Goal: Information Seeking & Learning: Compare options

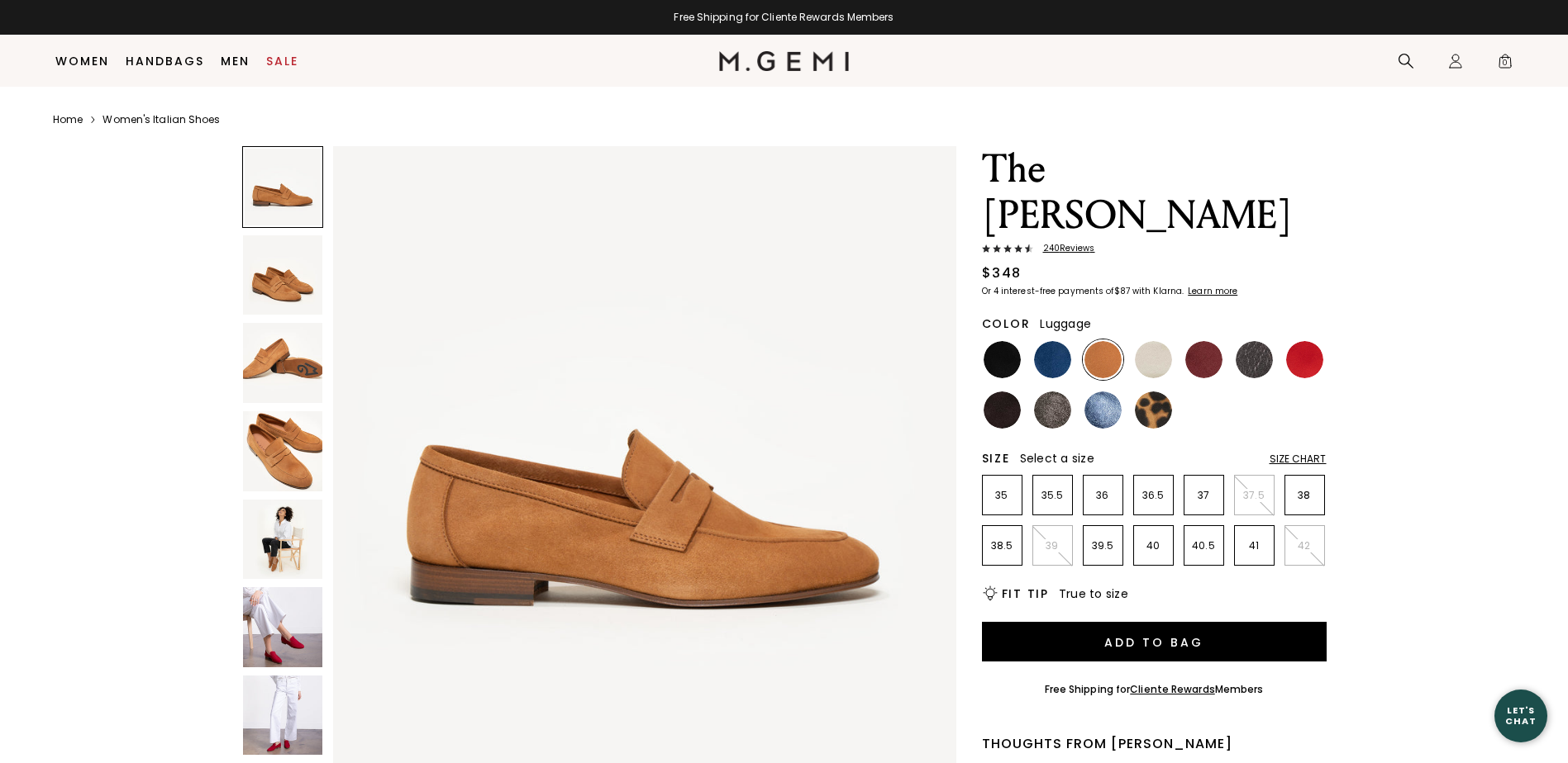
scroll to position [48, 0]
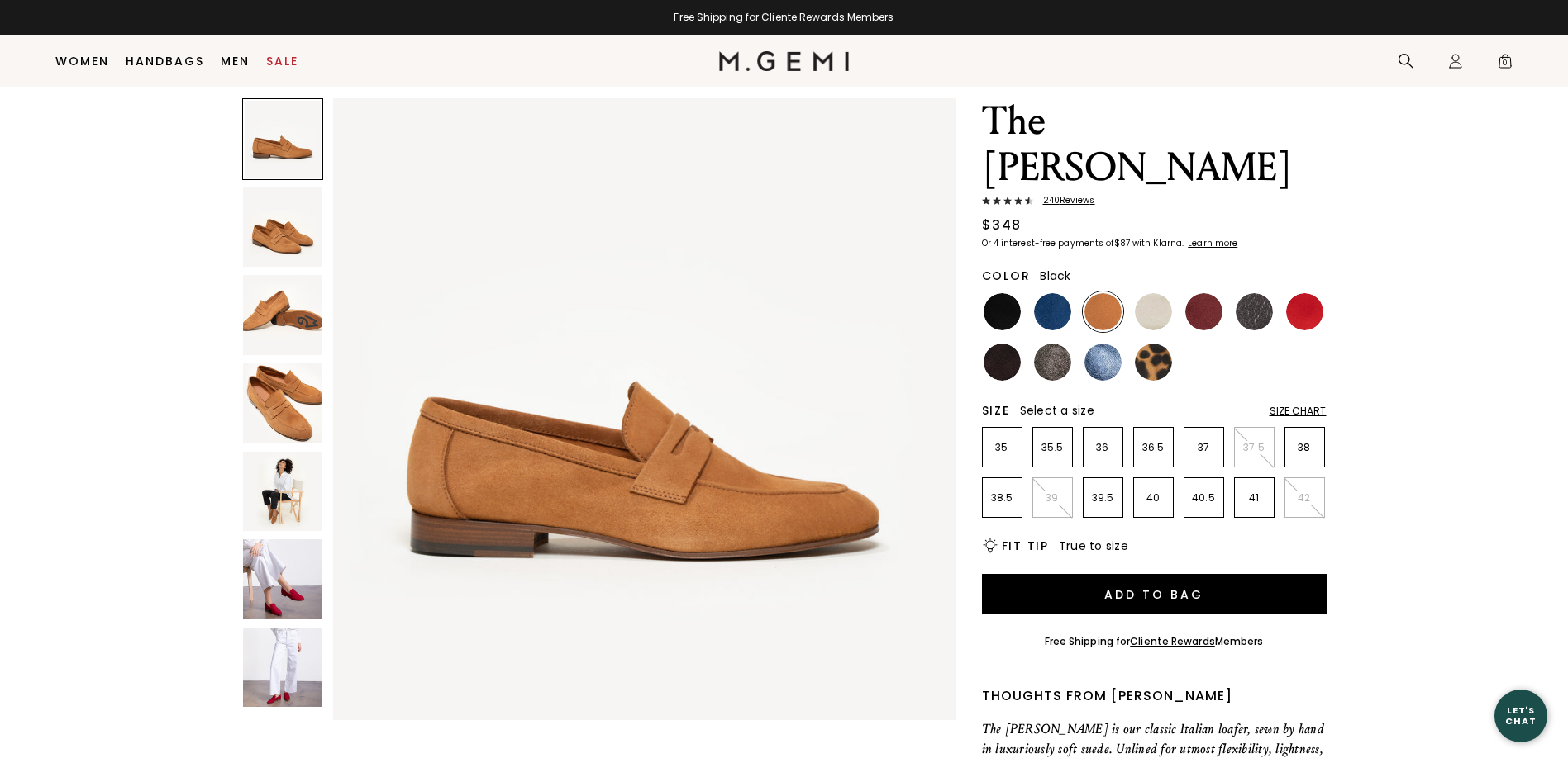
click at [1013, 293] on img at bounding box center [1002, 312] width 38 height 38
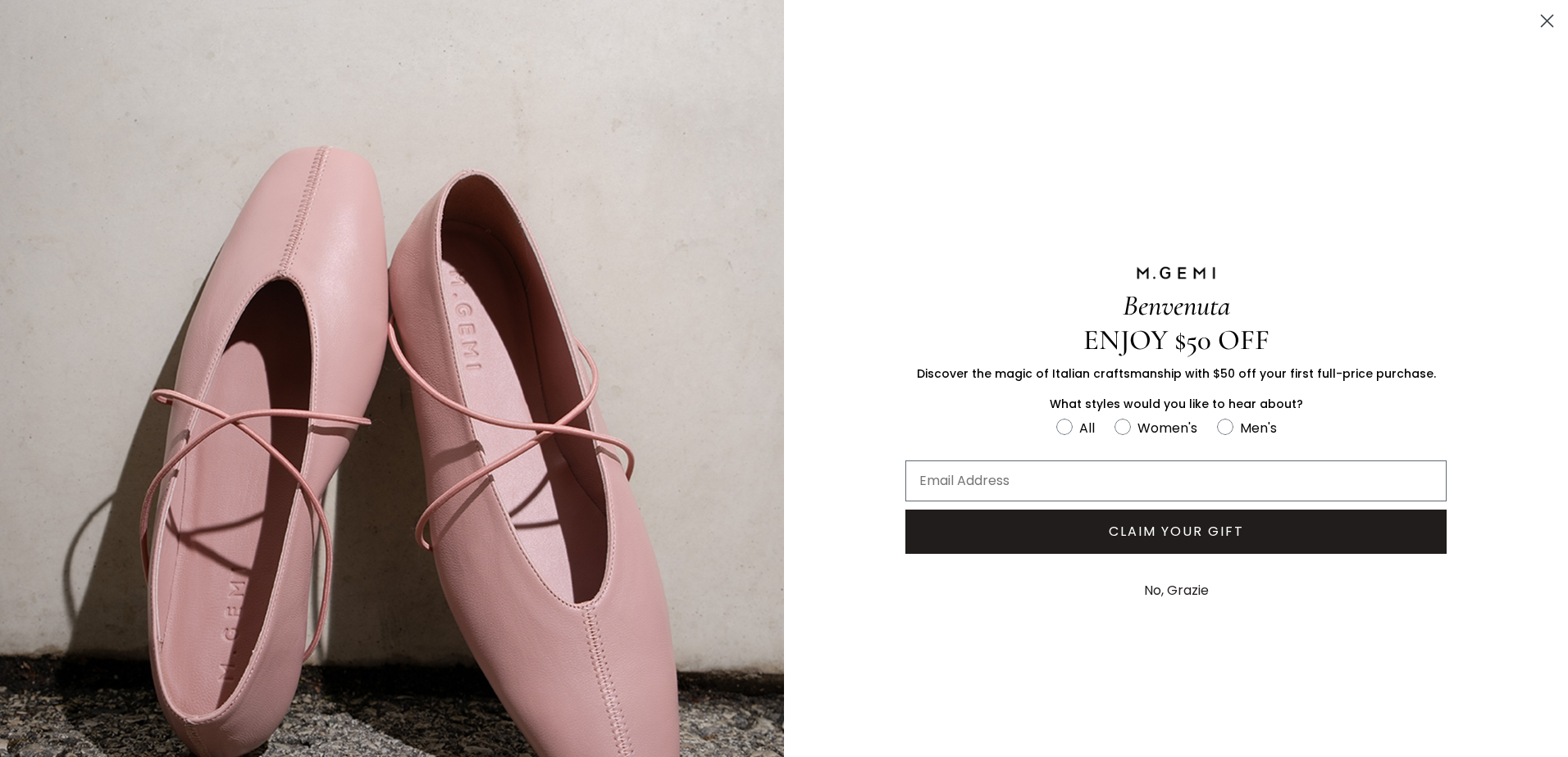
click at [1164, 584] on button "No, Grazie" at bounding box center [1176, 590] width 81 height 41
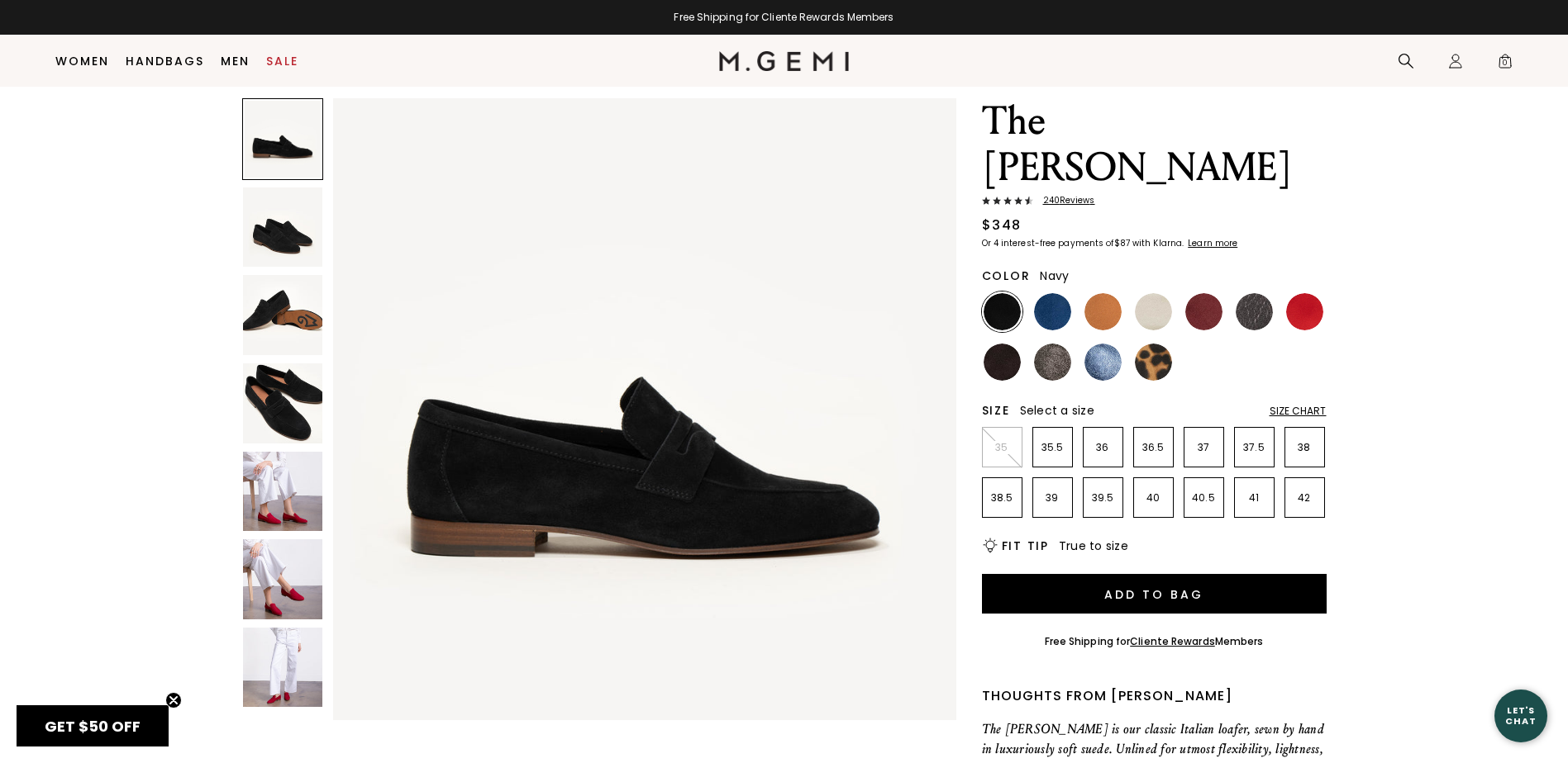
click at [1058, 293] on img at bounding box center [1053, 312] width 38 height 38
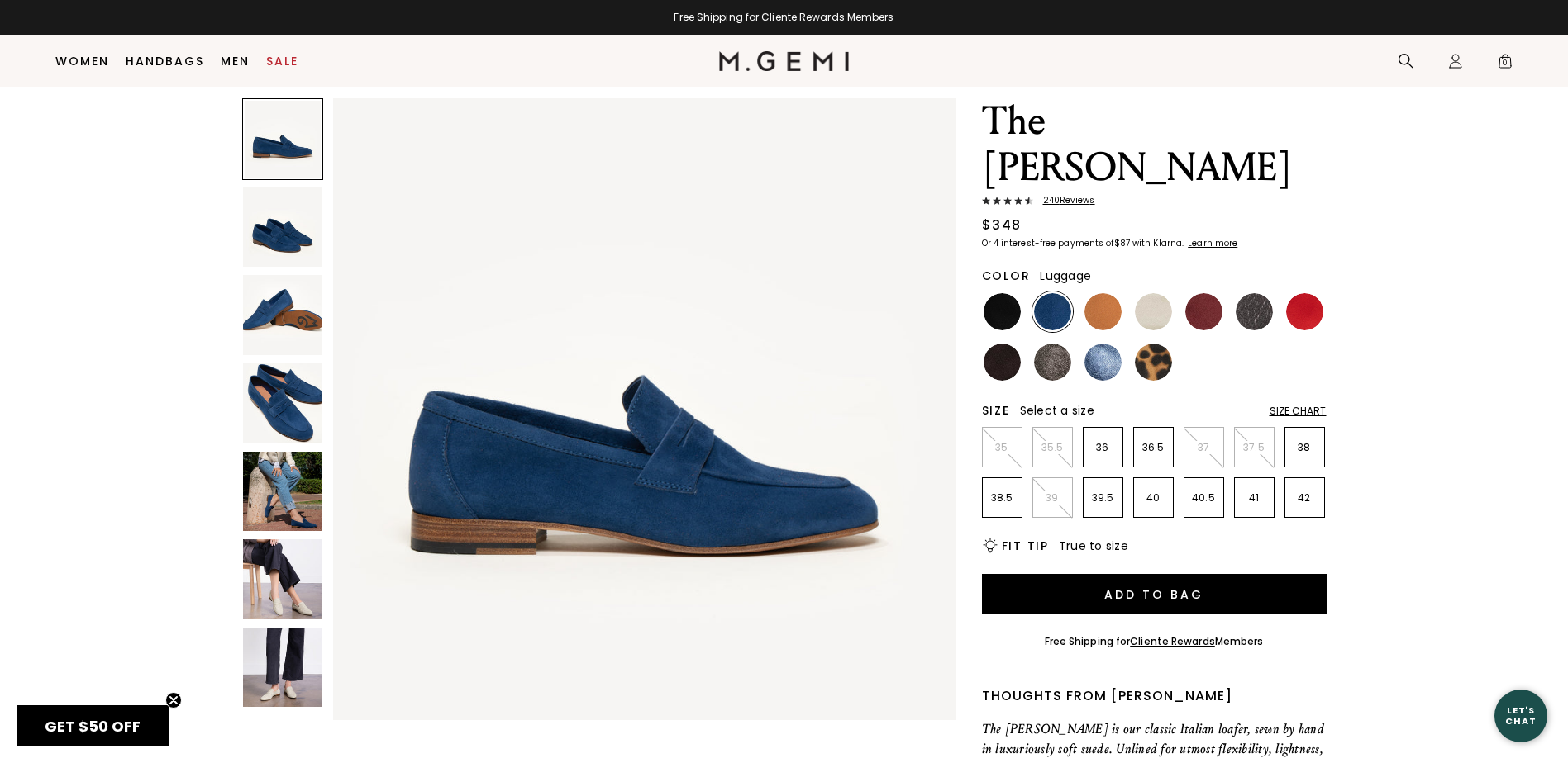
click at [1095, 293] on img at bounding box center [1103, 312] width 38 height 38
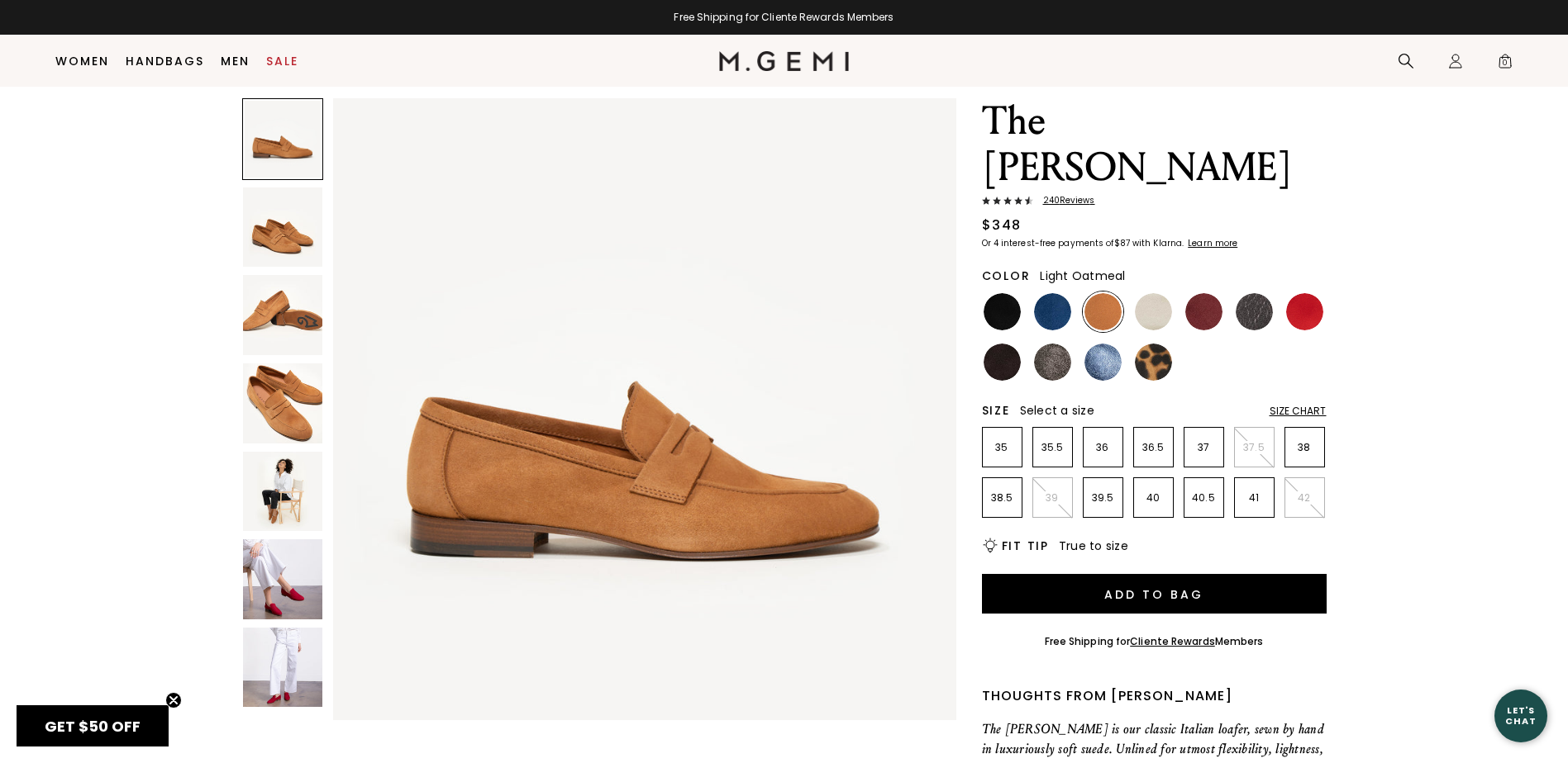
click at [1158, 293] on img at bounding box center [1153, 312] width 38 height 38
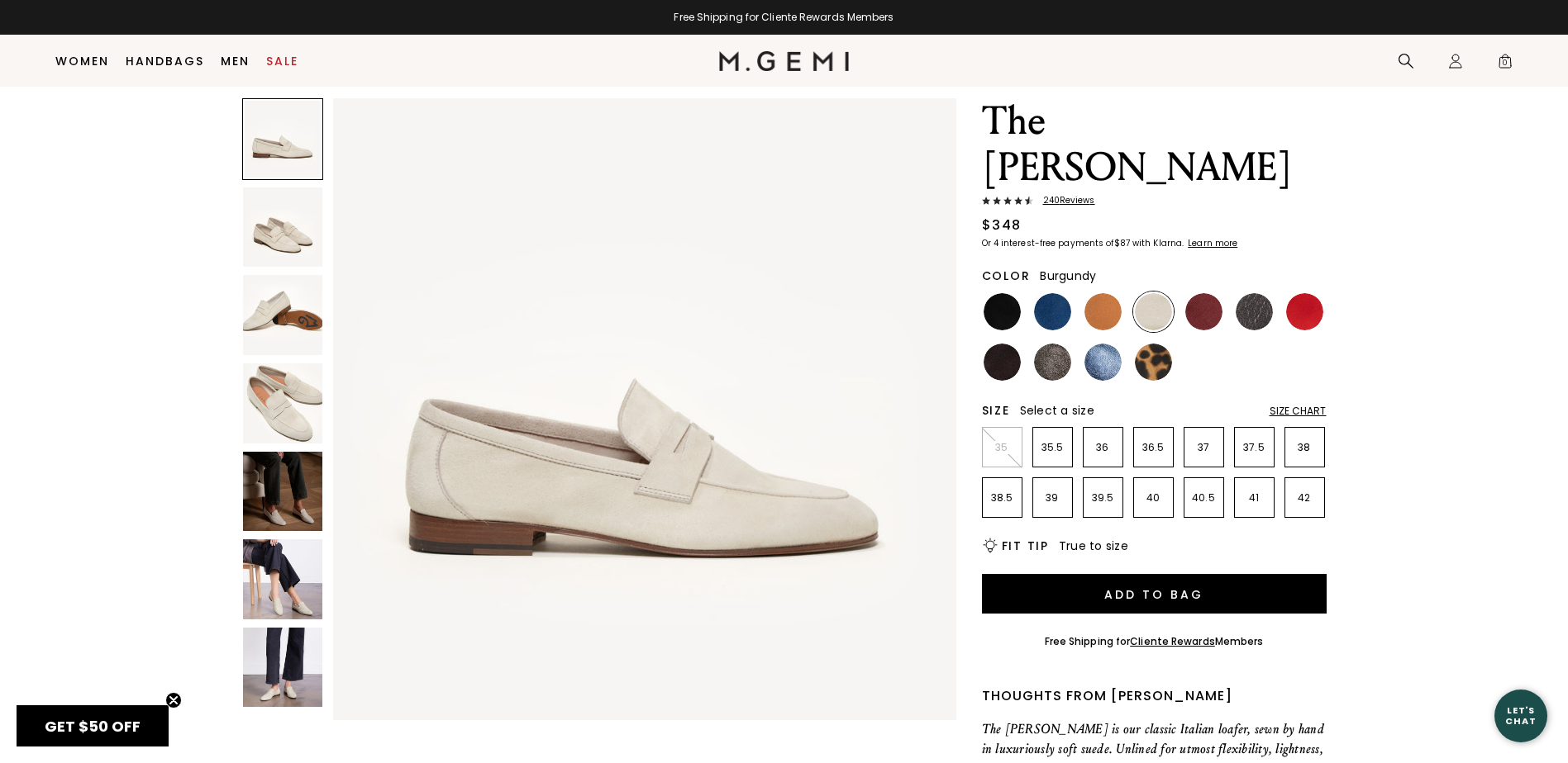
click at [1199, 293] on img at bounding box center [1203, 312] width 38 height 38
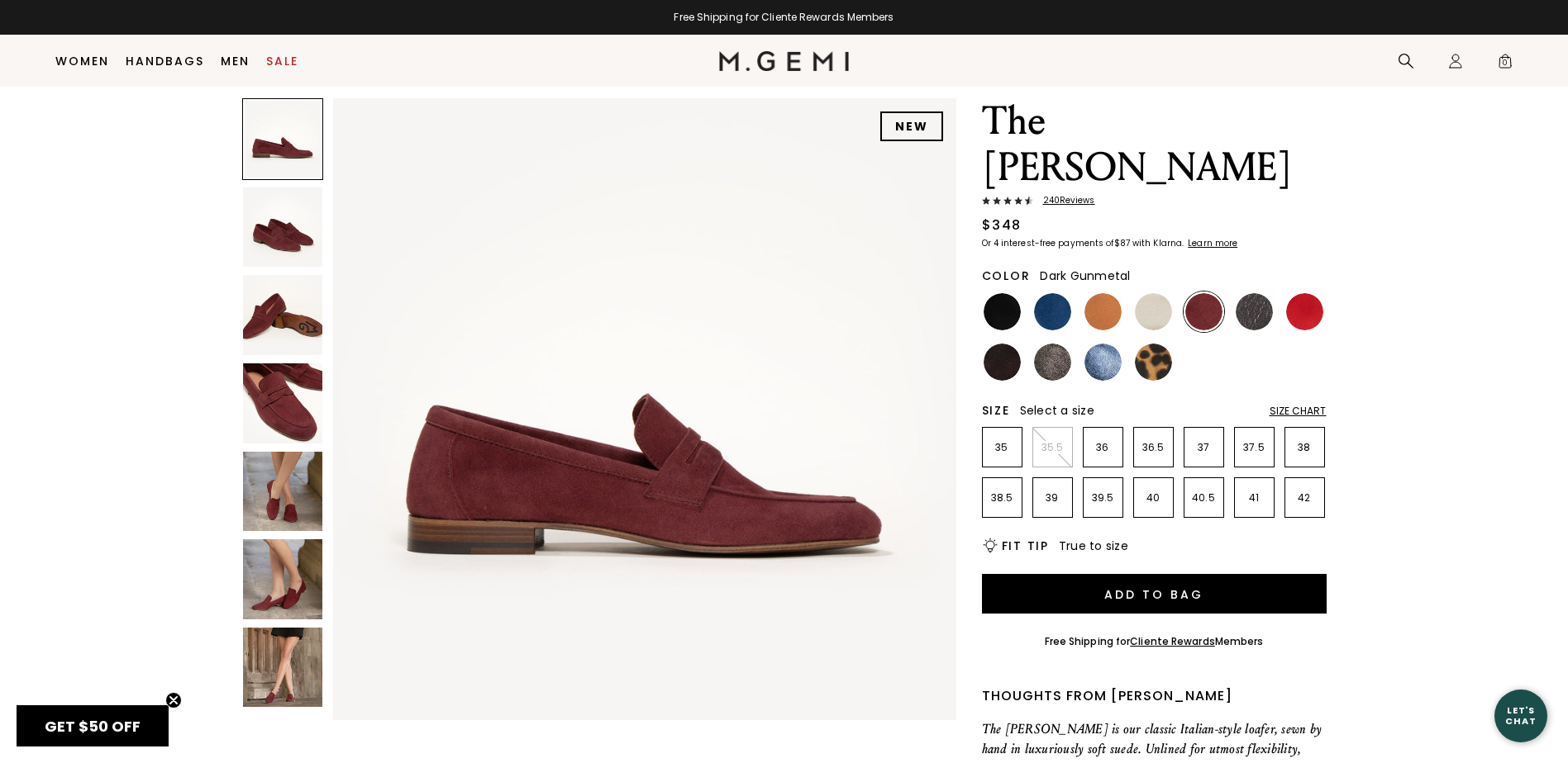
click at [1247, 293] on img at bounding box center [1254, 312] width 38 height 38
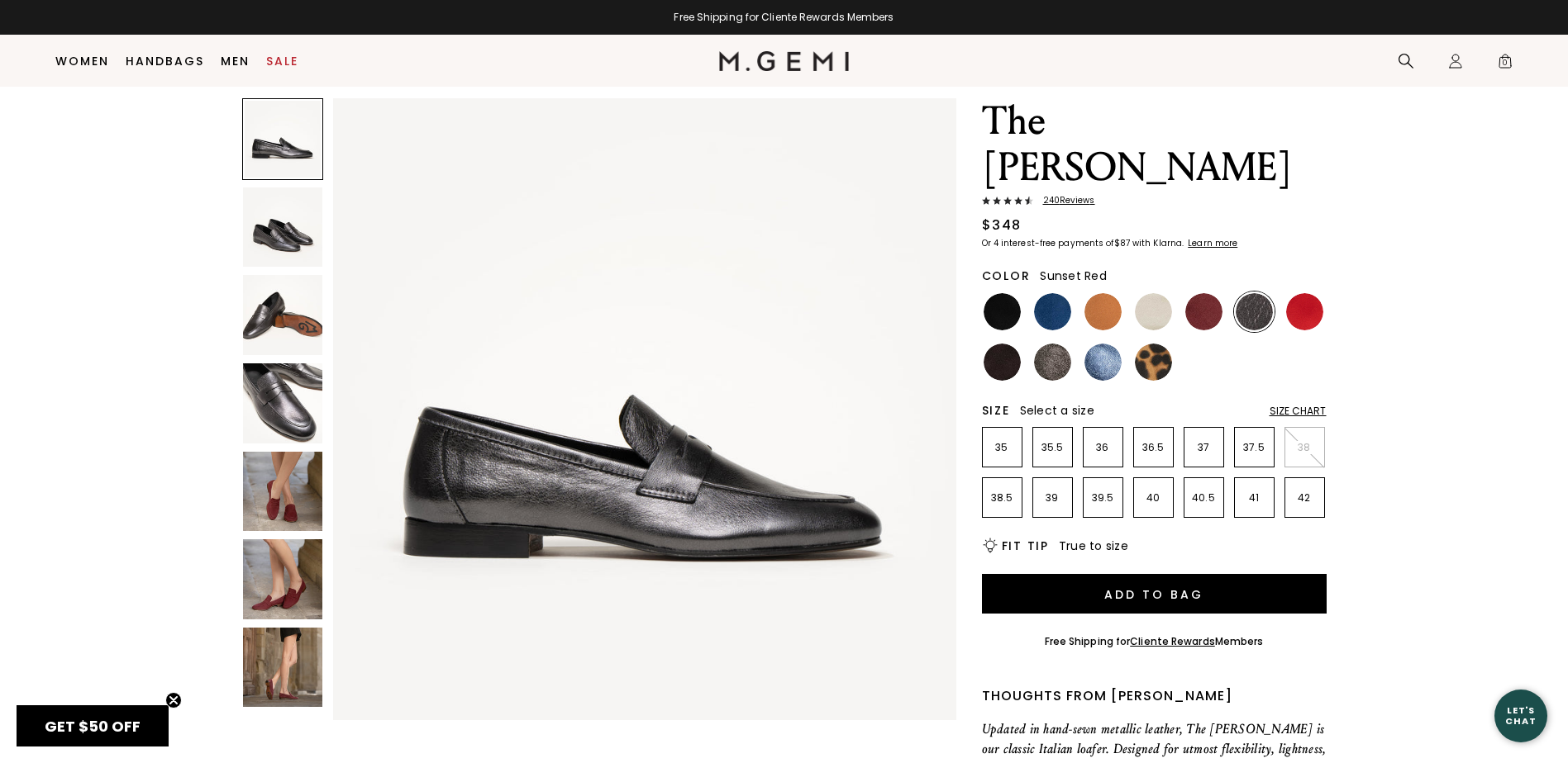
click at [1312, 293] on img at bounding box center [1305, 312] width 38 height 38
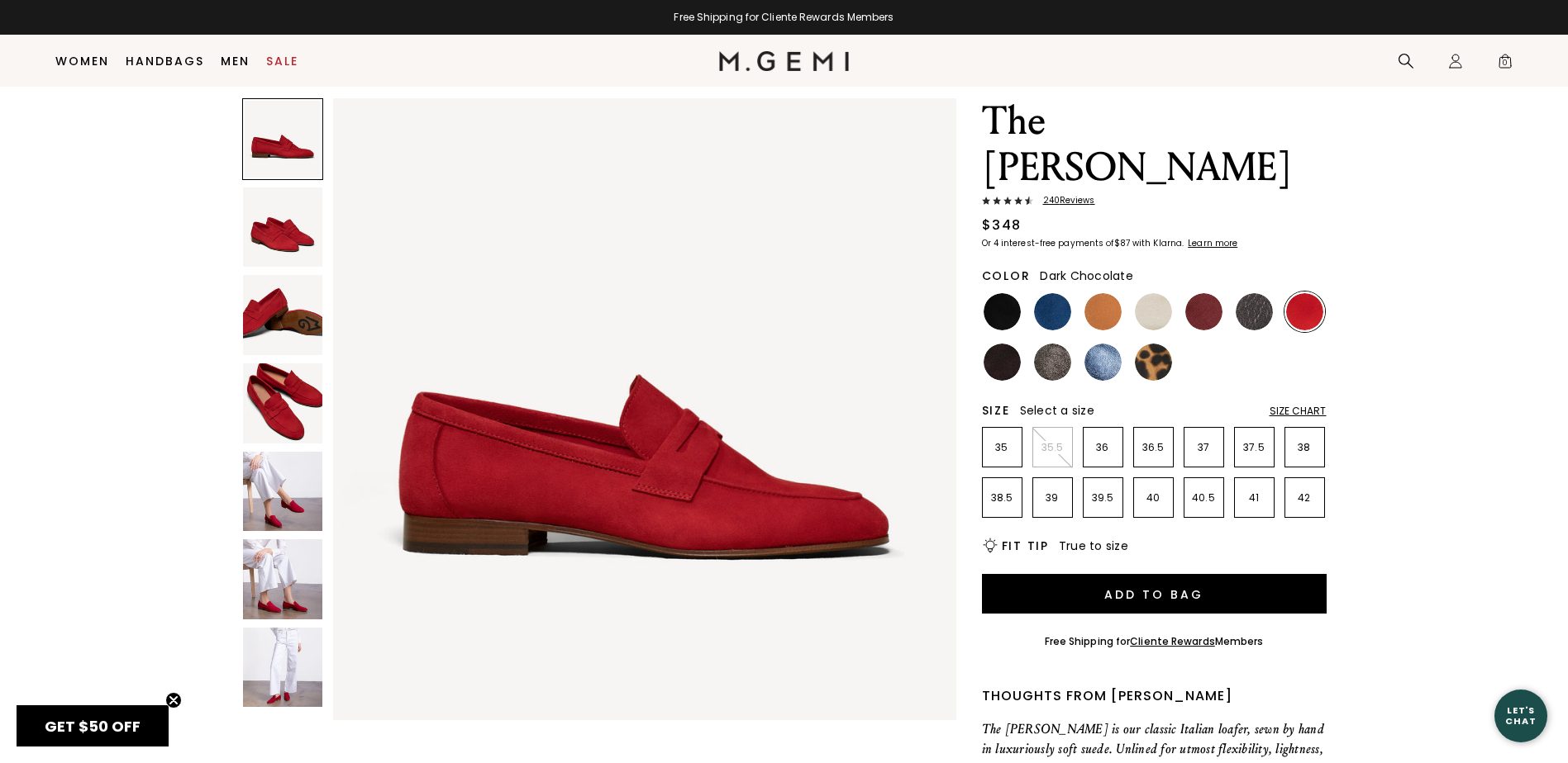
click at [995, 343] on img at bounding box center [1002, 362] width 38 height 38
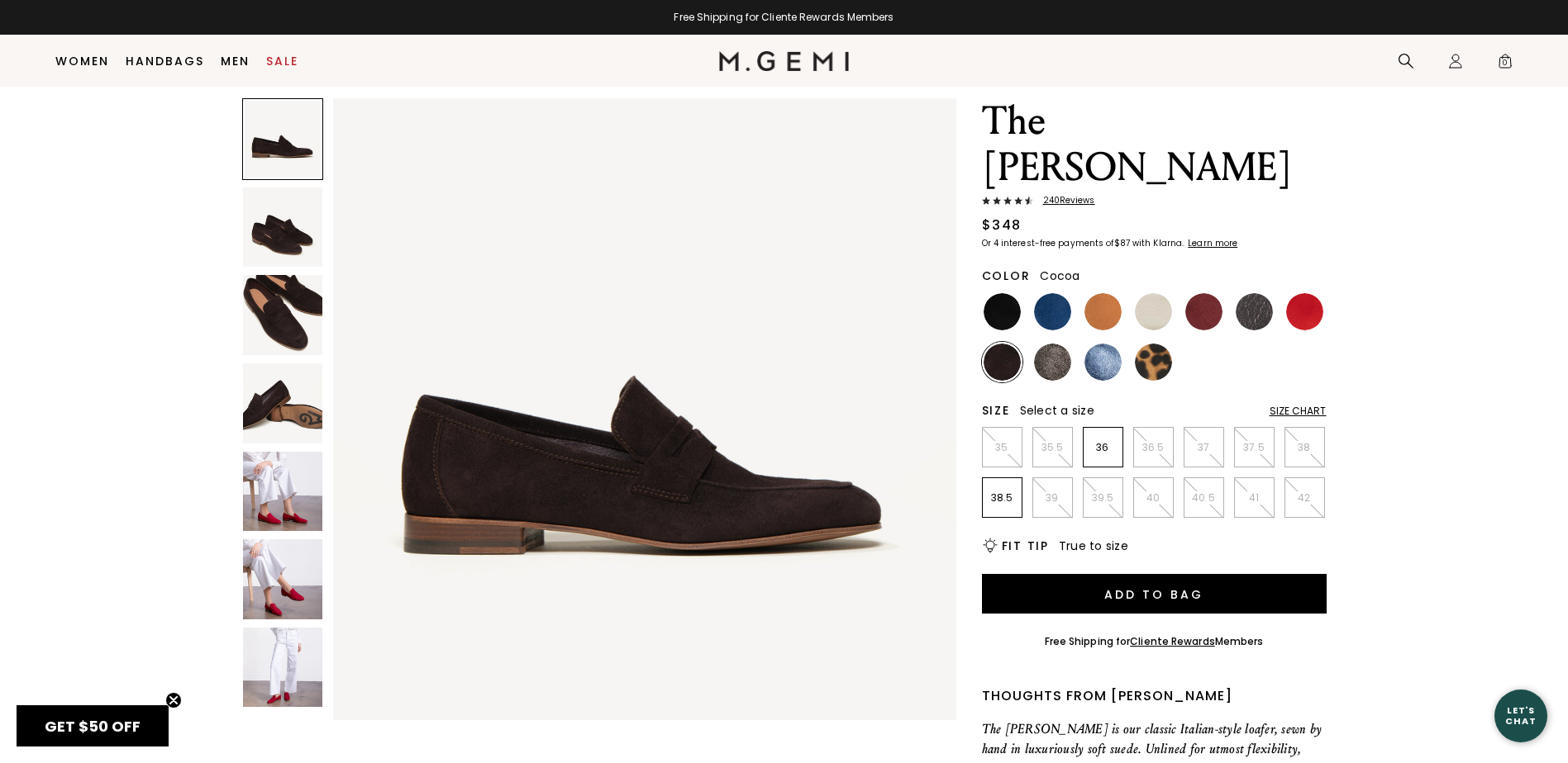
click at [1043, 343] on img at bounding box center [1053, 362] width 38 height 38
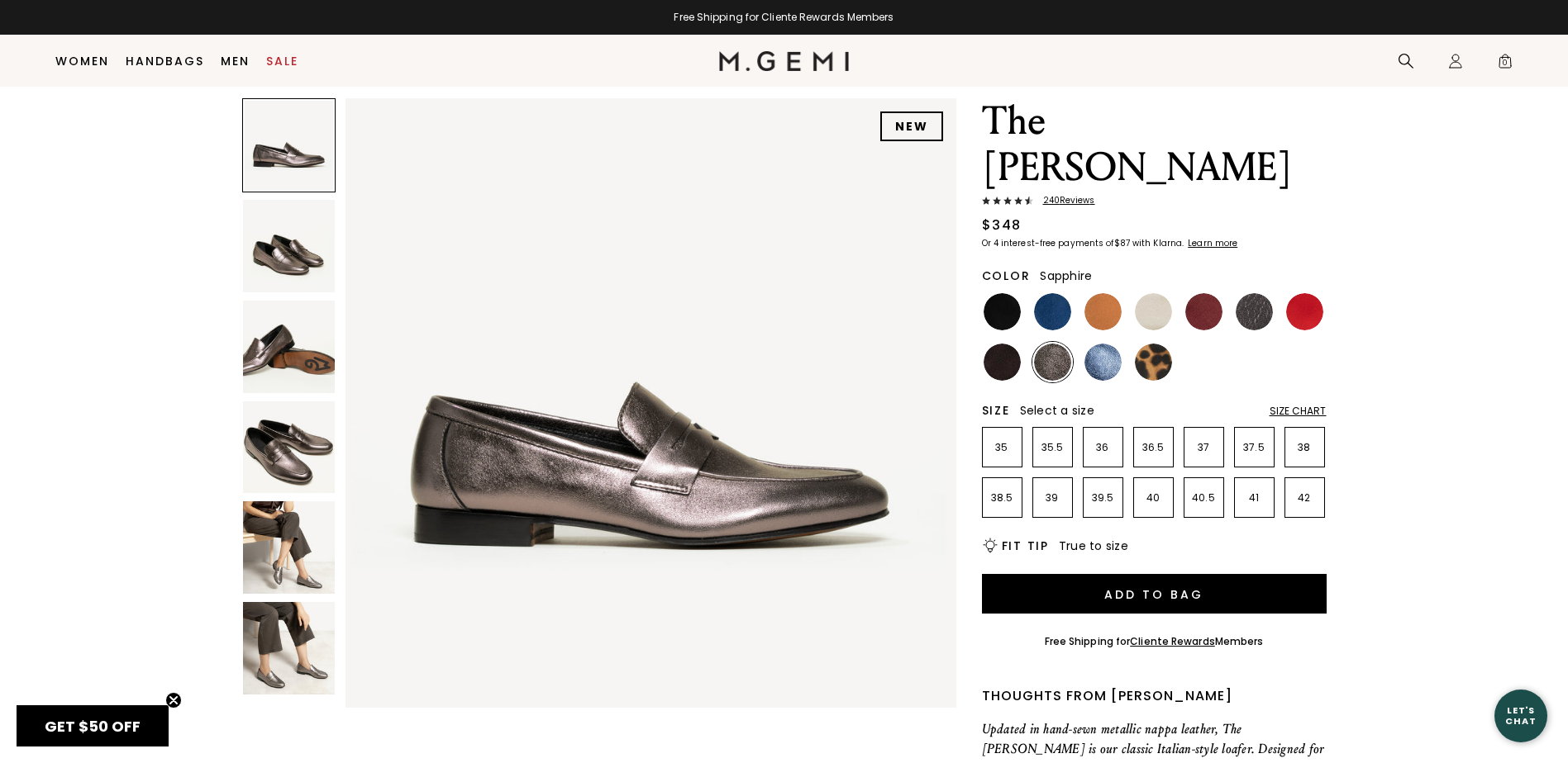
click at [1098, 343] on img at bounding box center [1103, 362] width 38 height 38
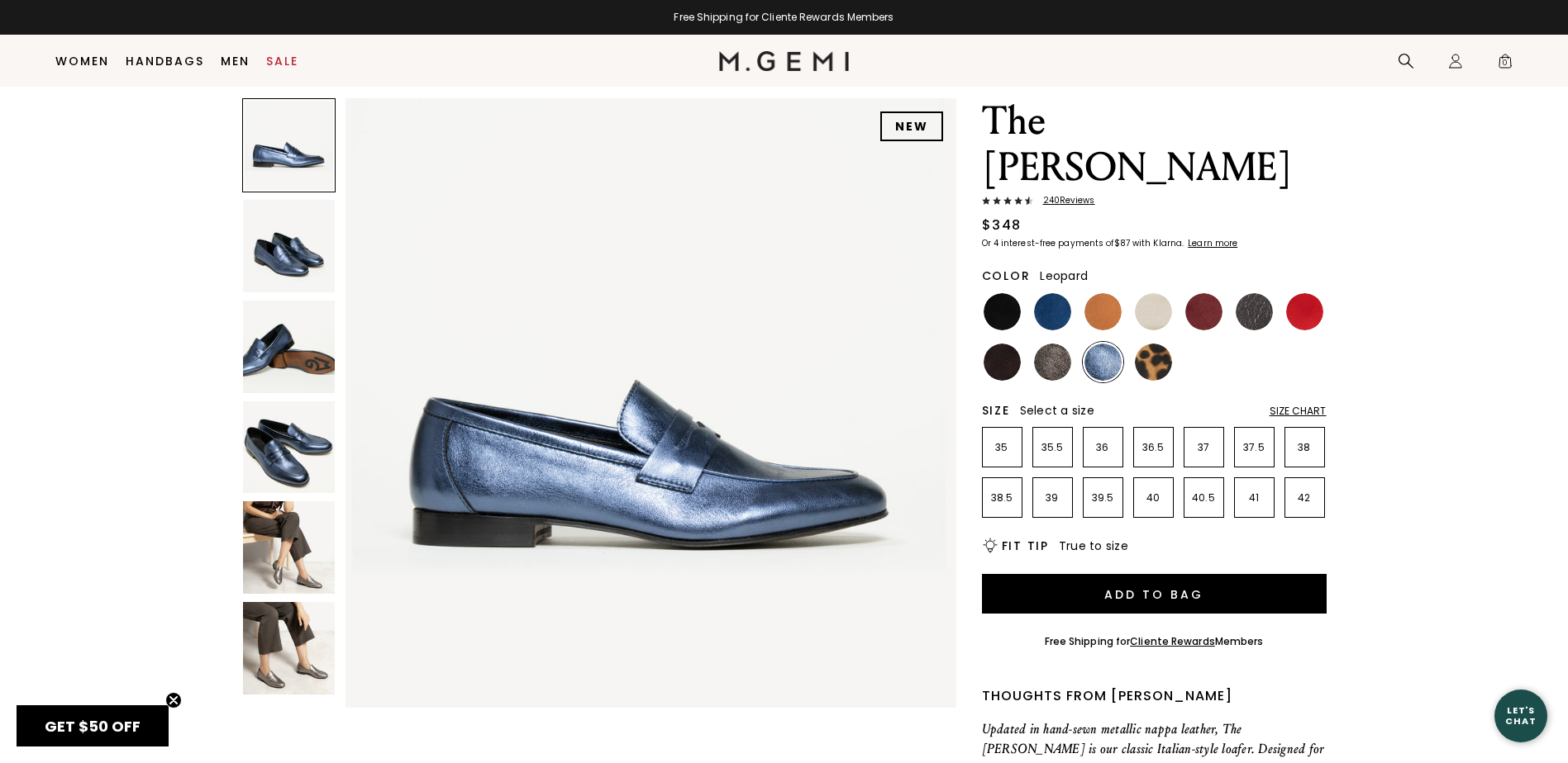
click at [1157, 343] on img at bounding box center [1153, 362] width 38 height 38
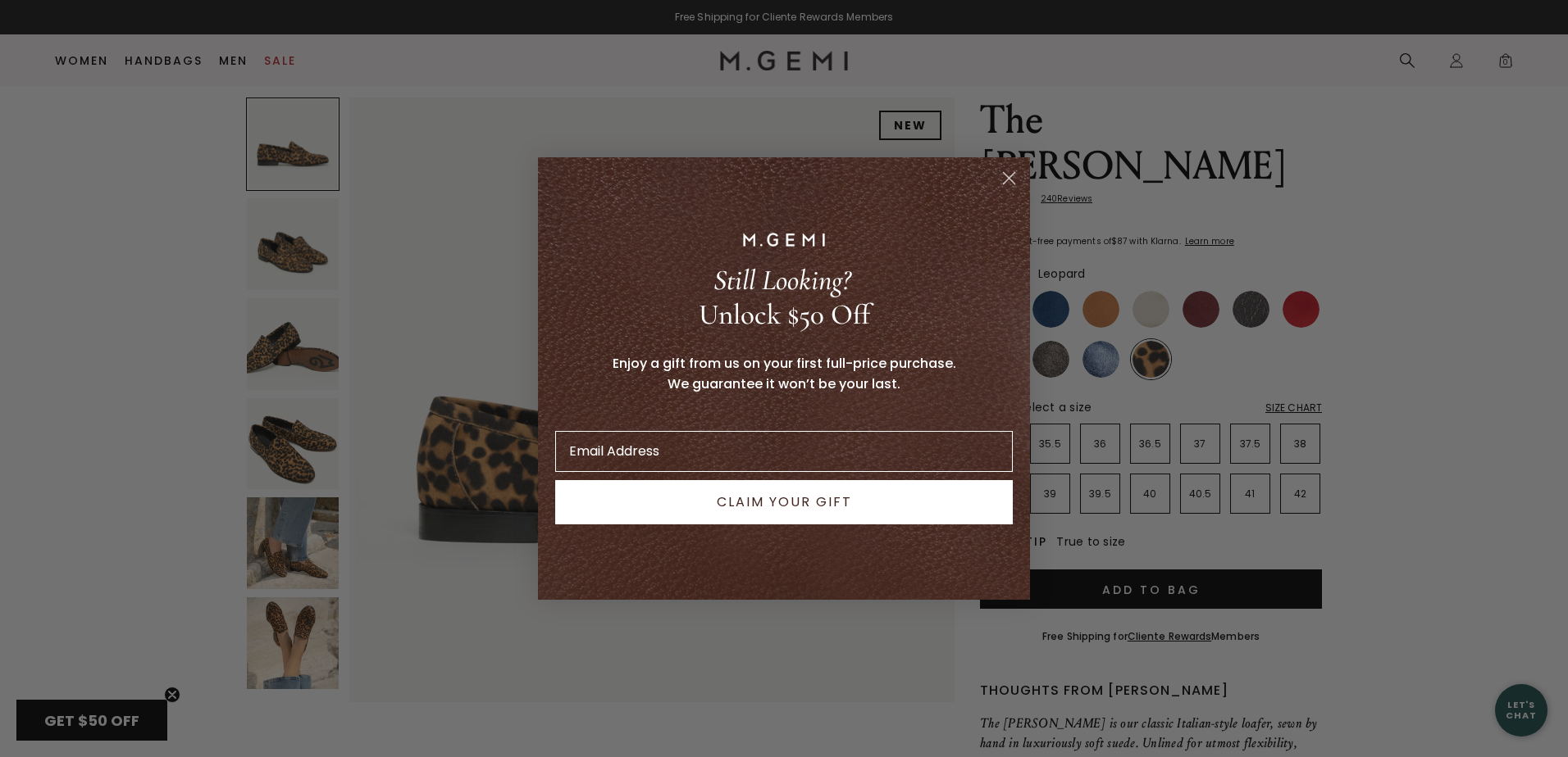
click at [994, 252] on div "POPUP Form" at bounding box center [784, 239] width 467 height 30
click at [1009, 164] on icon "Close dialog" at bounding box center [1009, 178] width 29 height 29
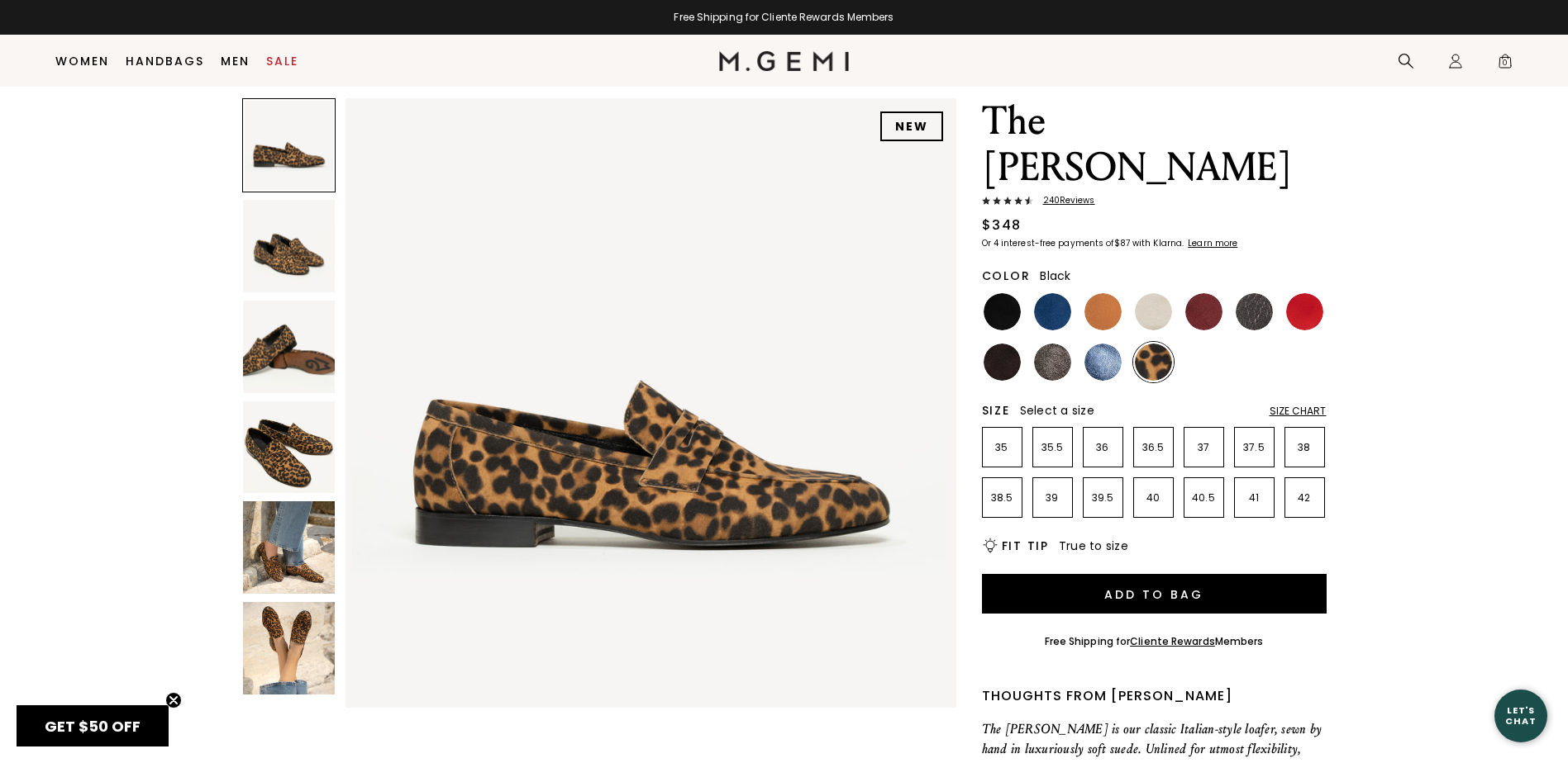
click at [1001, 293] on img at bounding box center [1002, 312] width 38 height 38
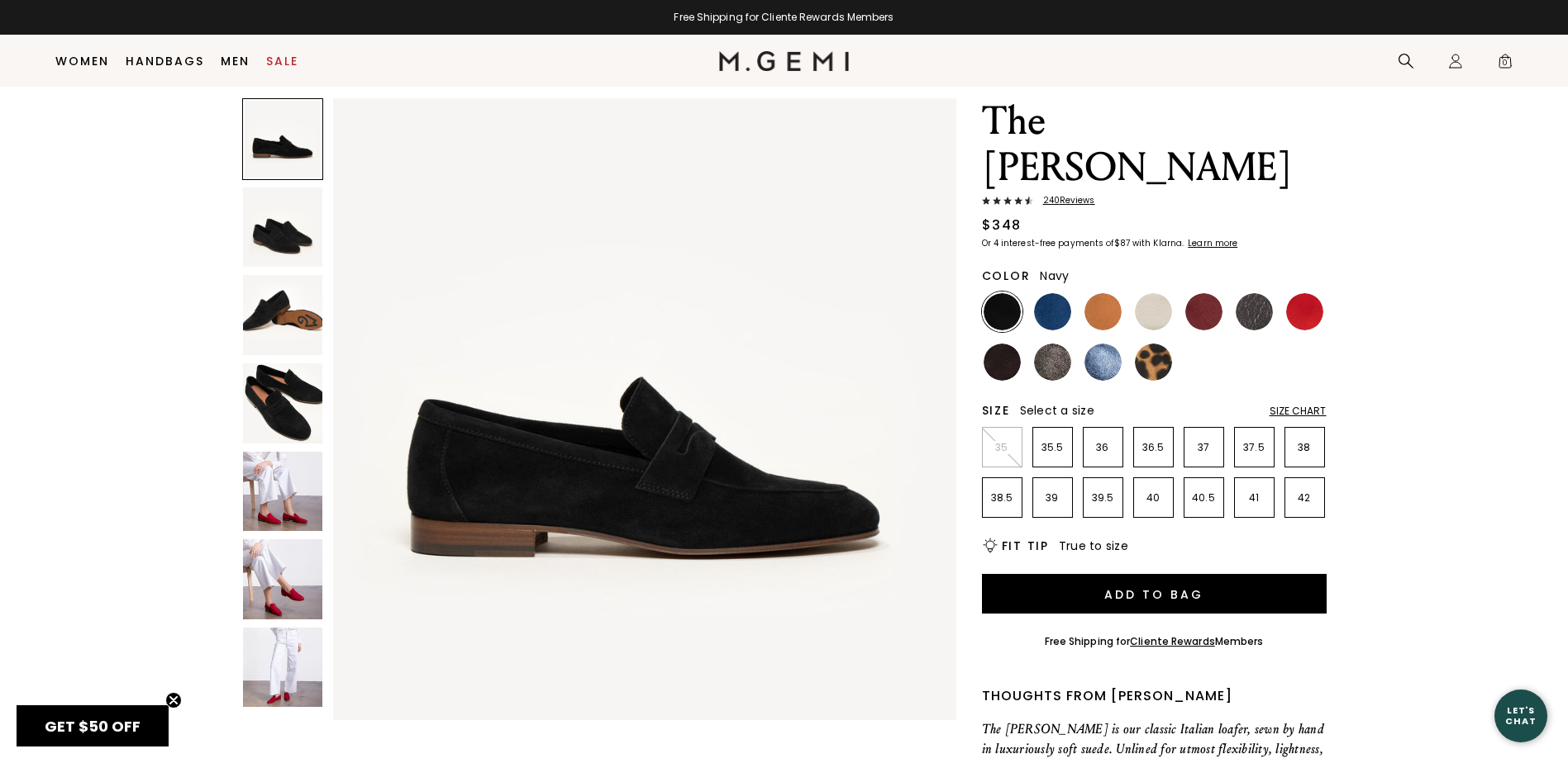
click at [1052, 293] on img at bounding box center [1053, 312] width 38 height 38
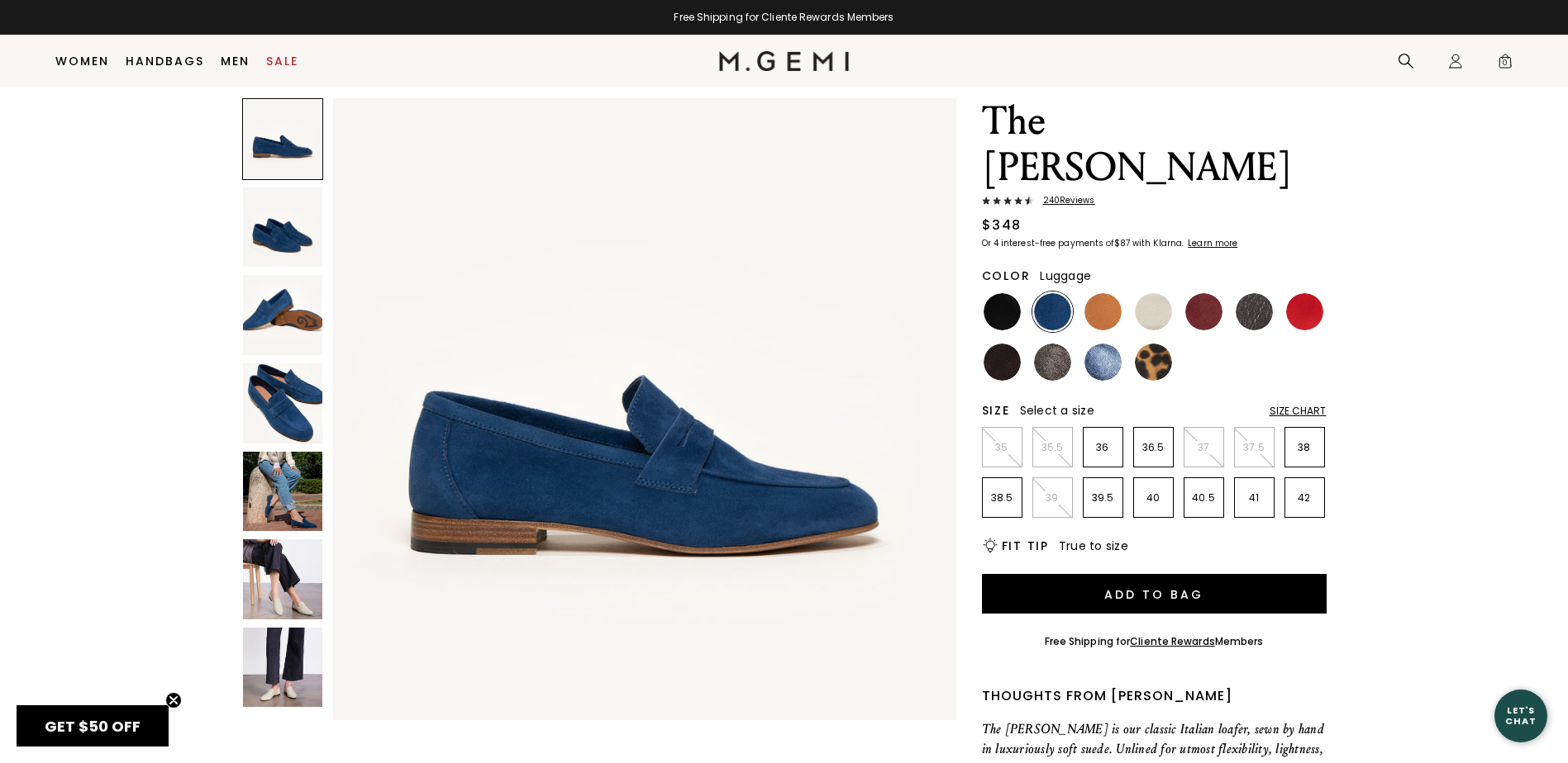
click at [1087, 293] on img at bounding box center [1103, 312] width 38 height 38
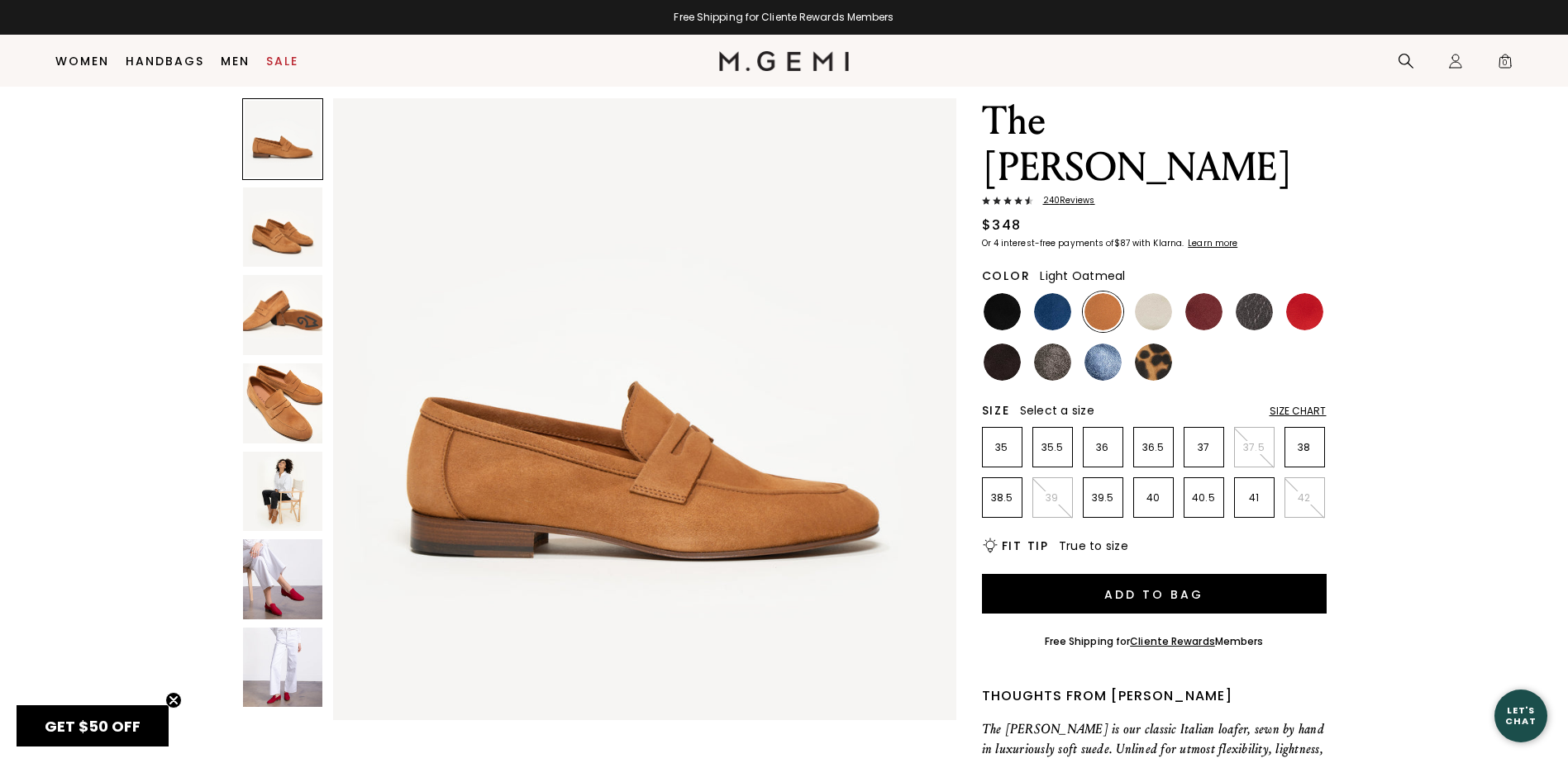
click at [1155, 293] on img at bounding box center [1153, 312] width 38 height 38
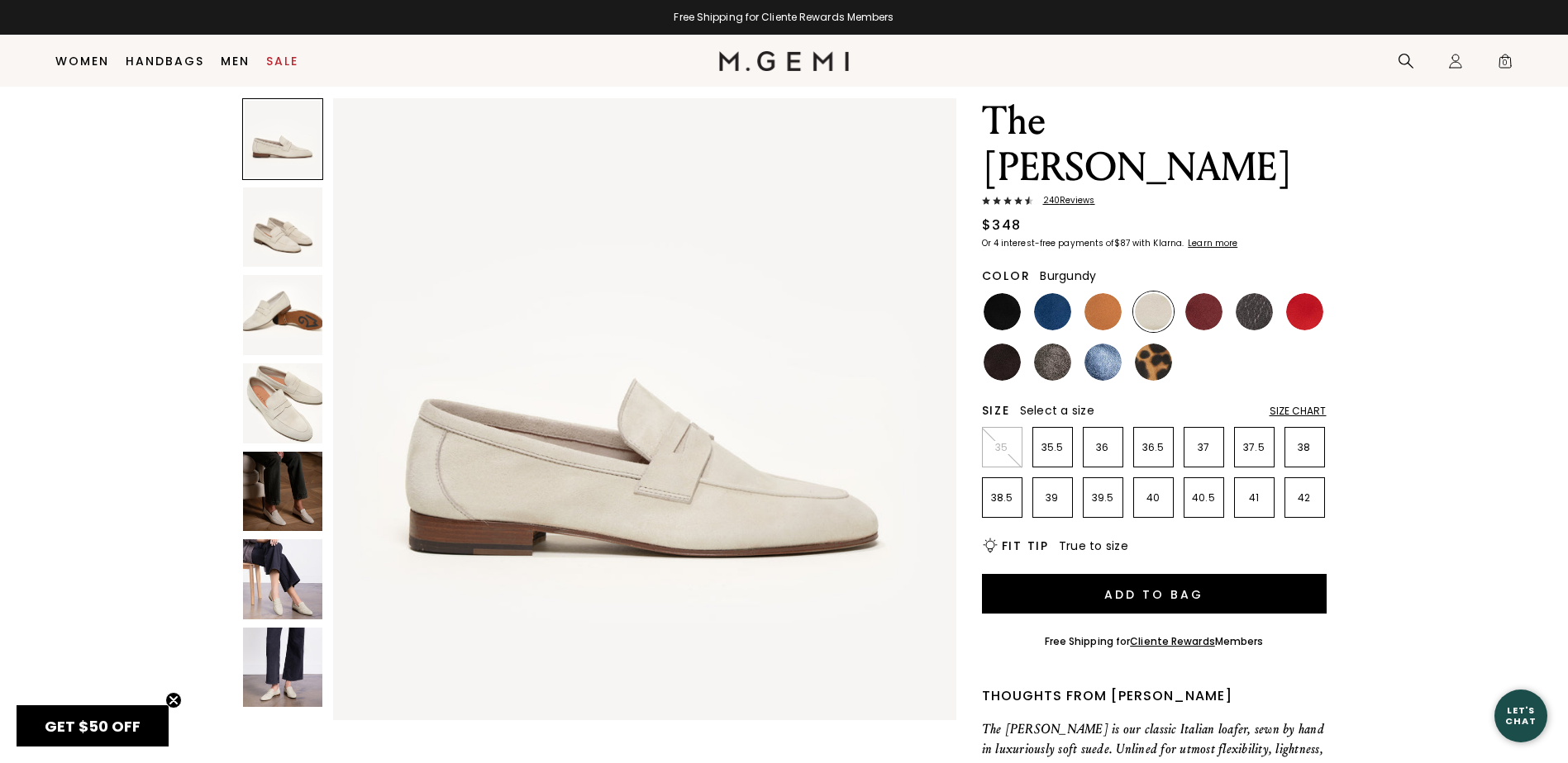
click at [1201, 293] on img at bounding box center [1203, 312] width 38 height 38
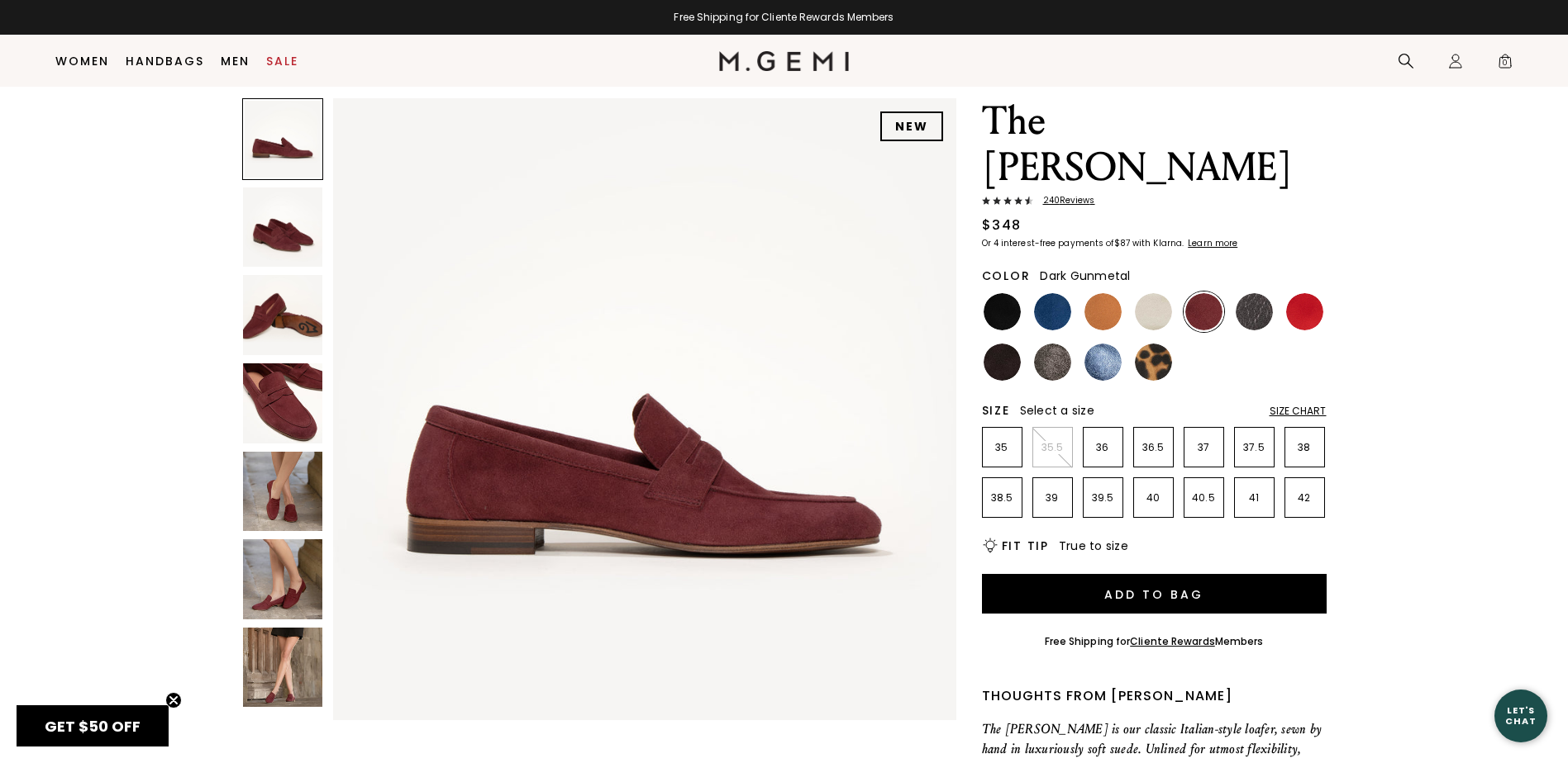
click at [1249, 293] on img at bounding box center [1254, 312] width 38 height 38
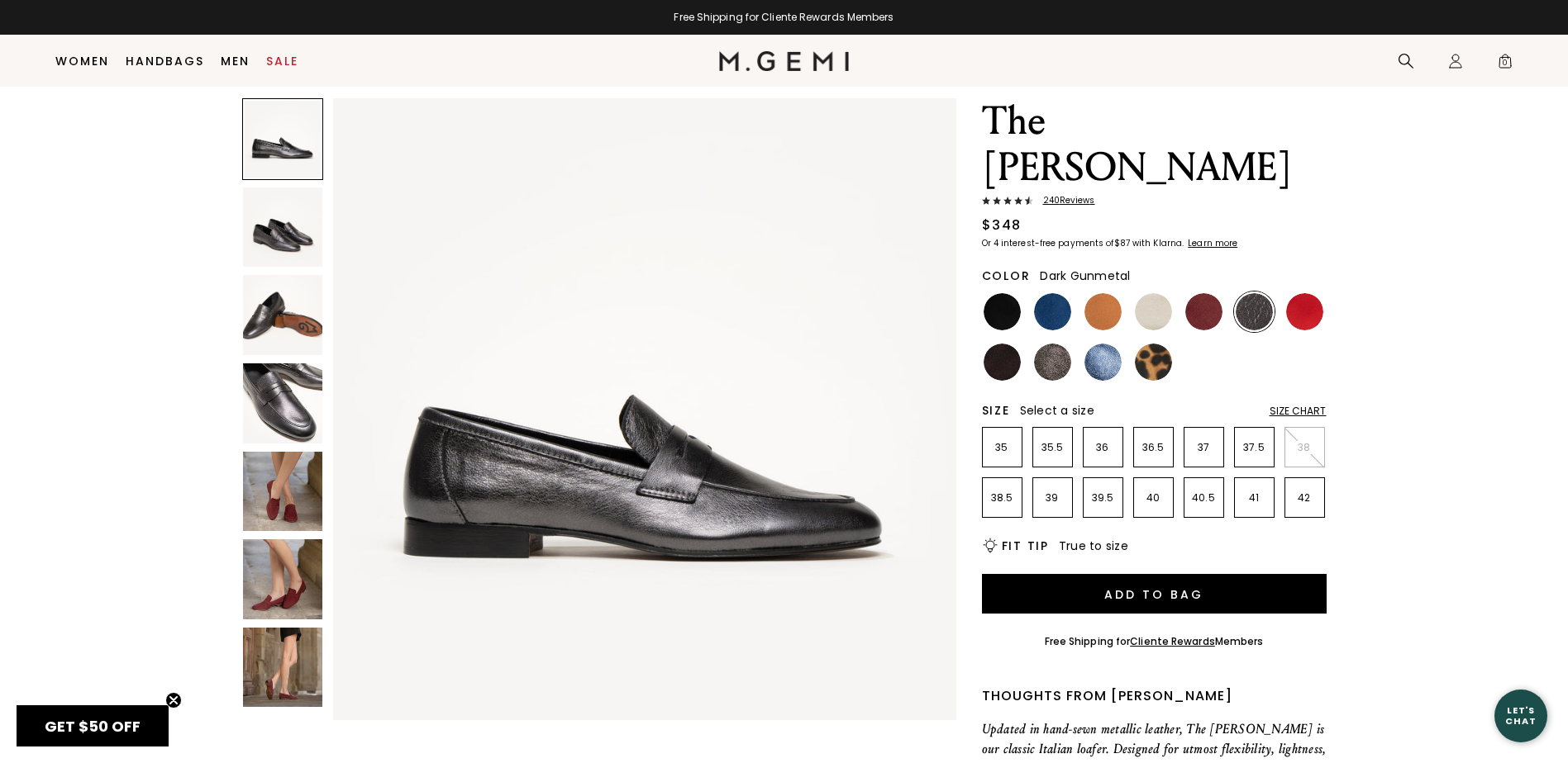
click at [280, 217] on img at bounding box center [283, 227] width 80 height 80
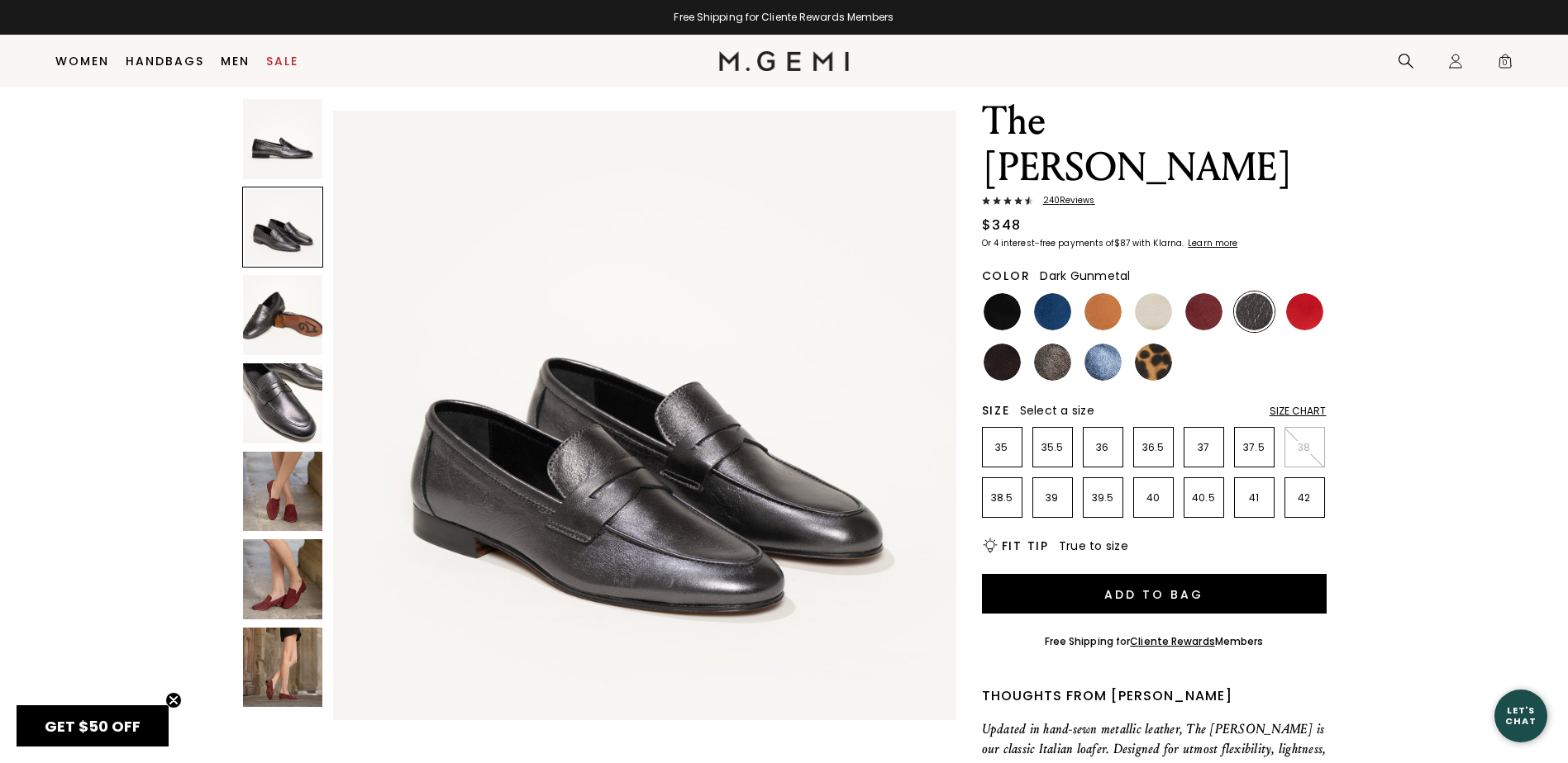
click at [288, 313] on img at bounding box center [283, 314] width 80 height 80
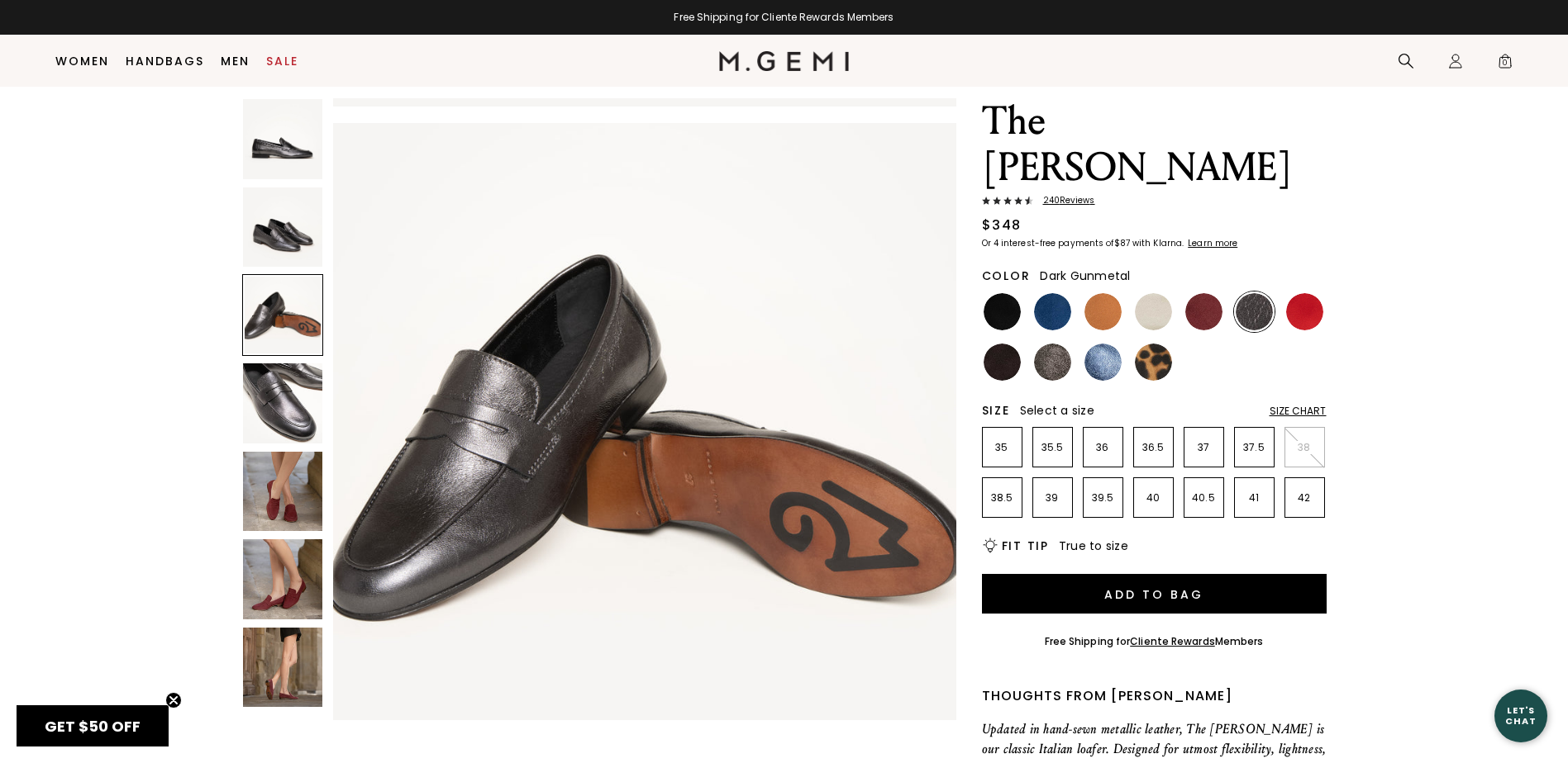
click at [281, 401] on img at bounding box center [283, 403] width 80 height 80
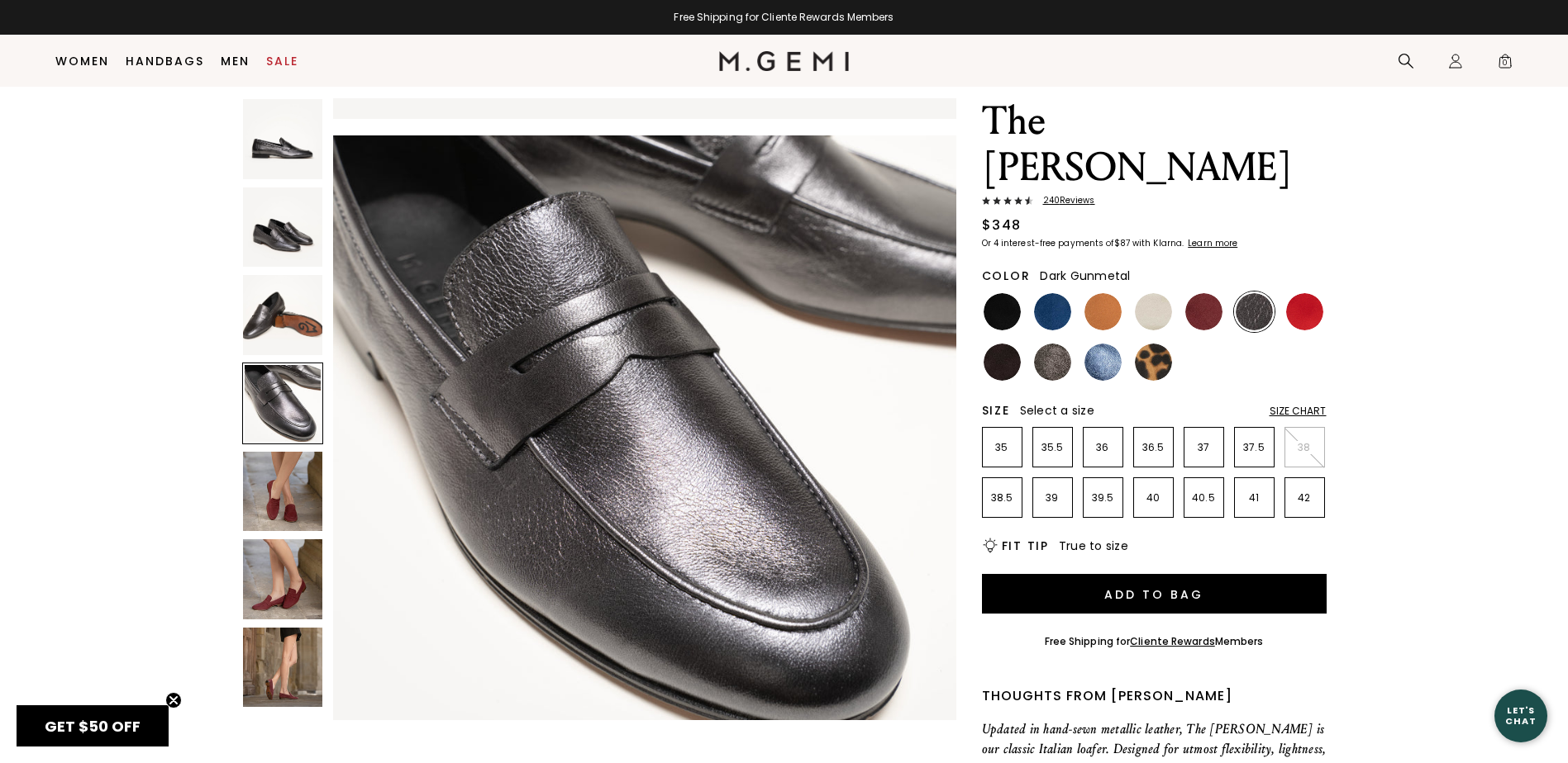
click at [307, 488] on img at bounding box center [283, 492] width 80 height 80
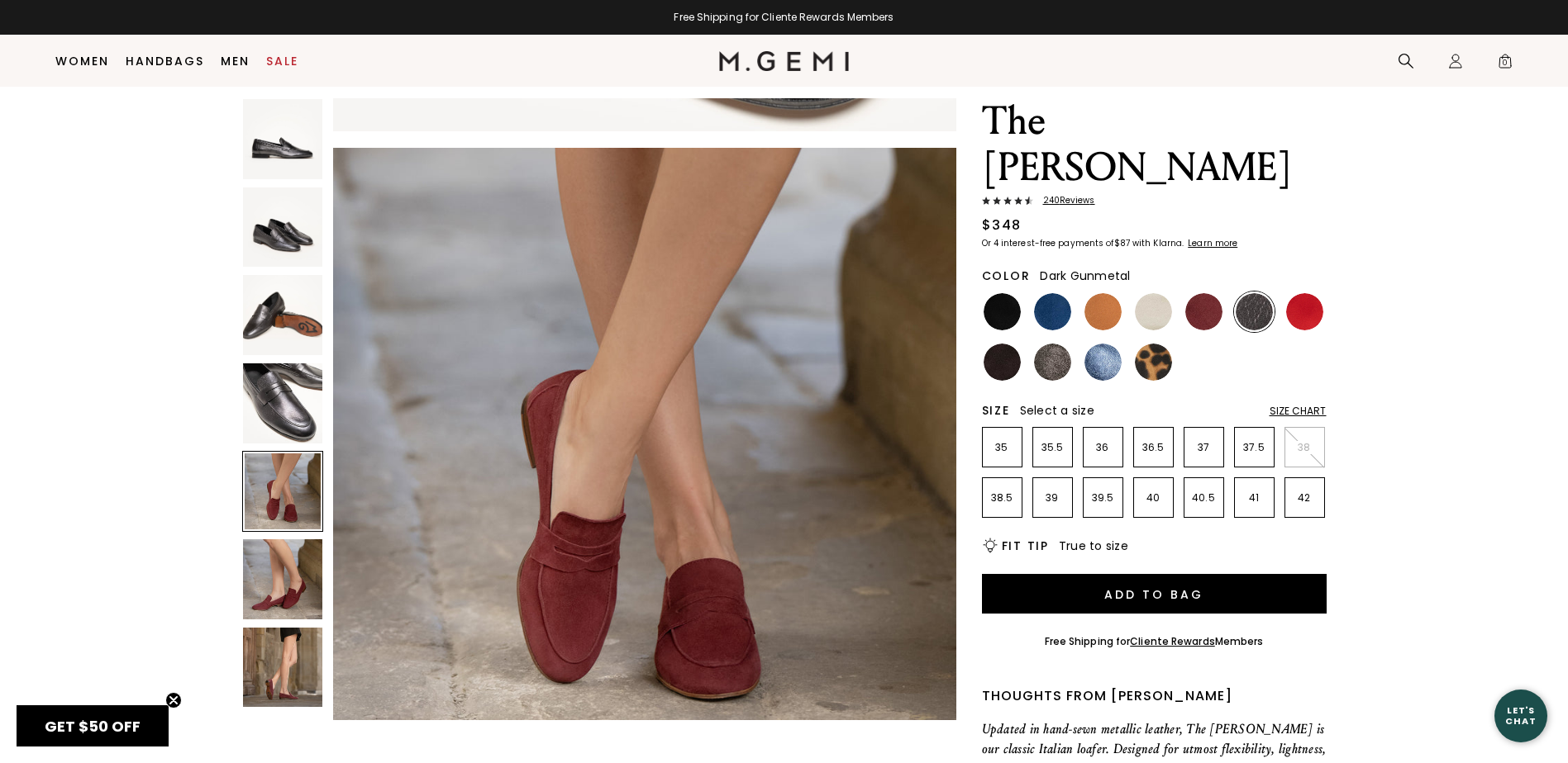
click at [286, 565] on img at bounding box center [283, 579] width 80 height 80
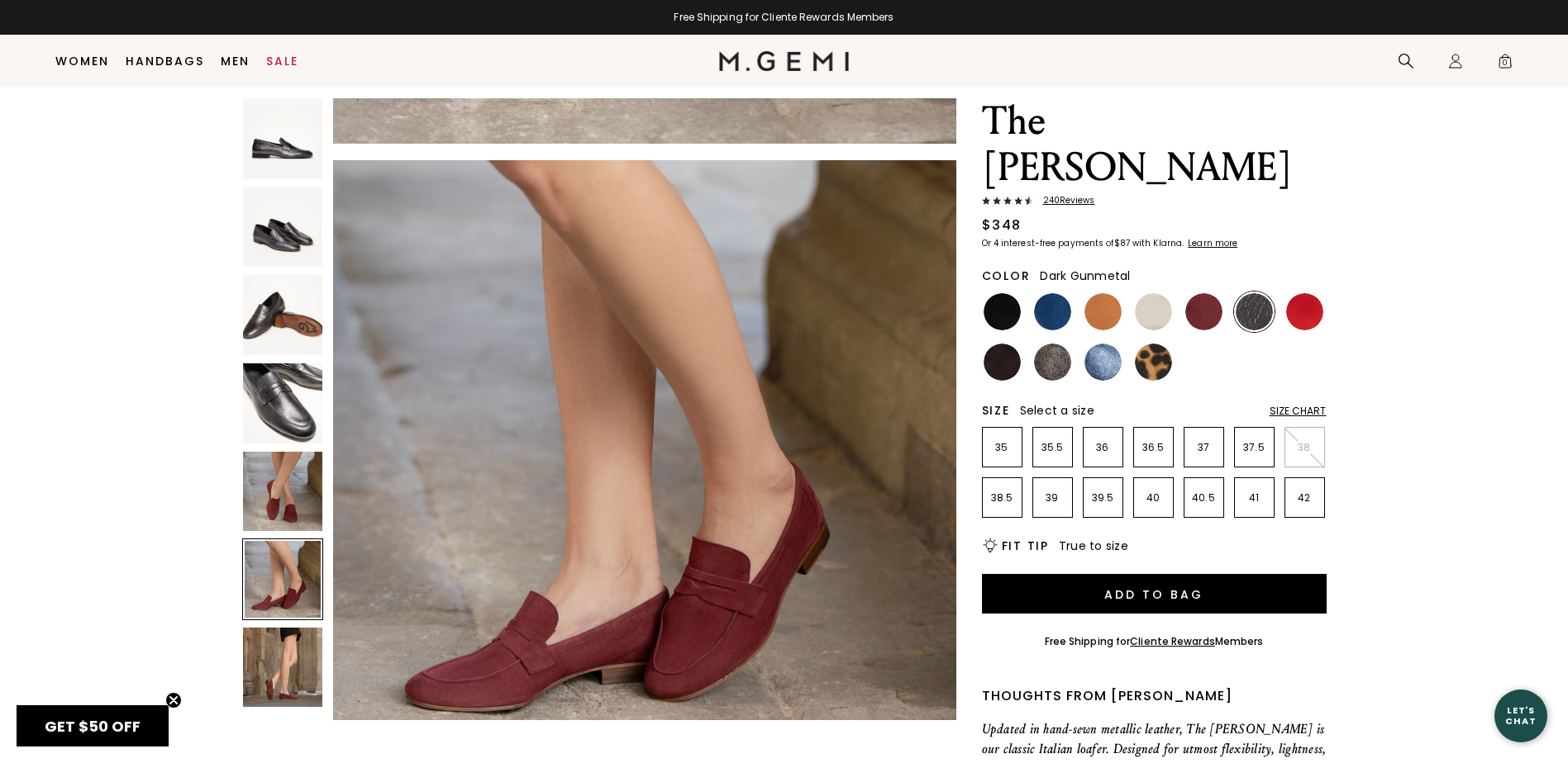
click at [288, 667] on img at bounding box center [283, 668] width 80 height 80
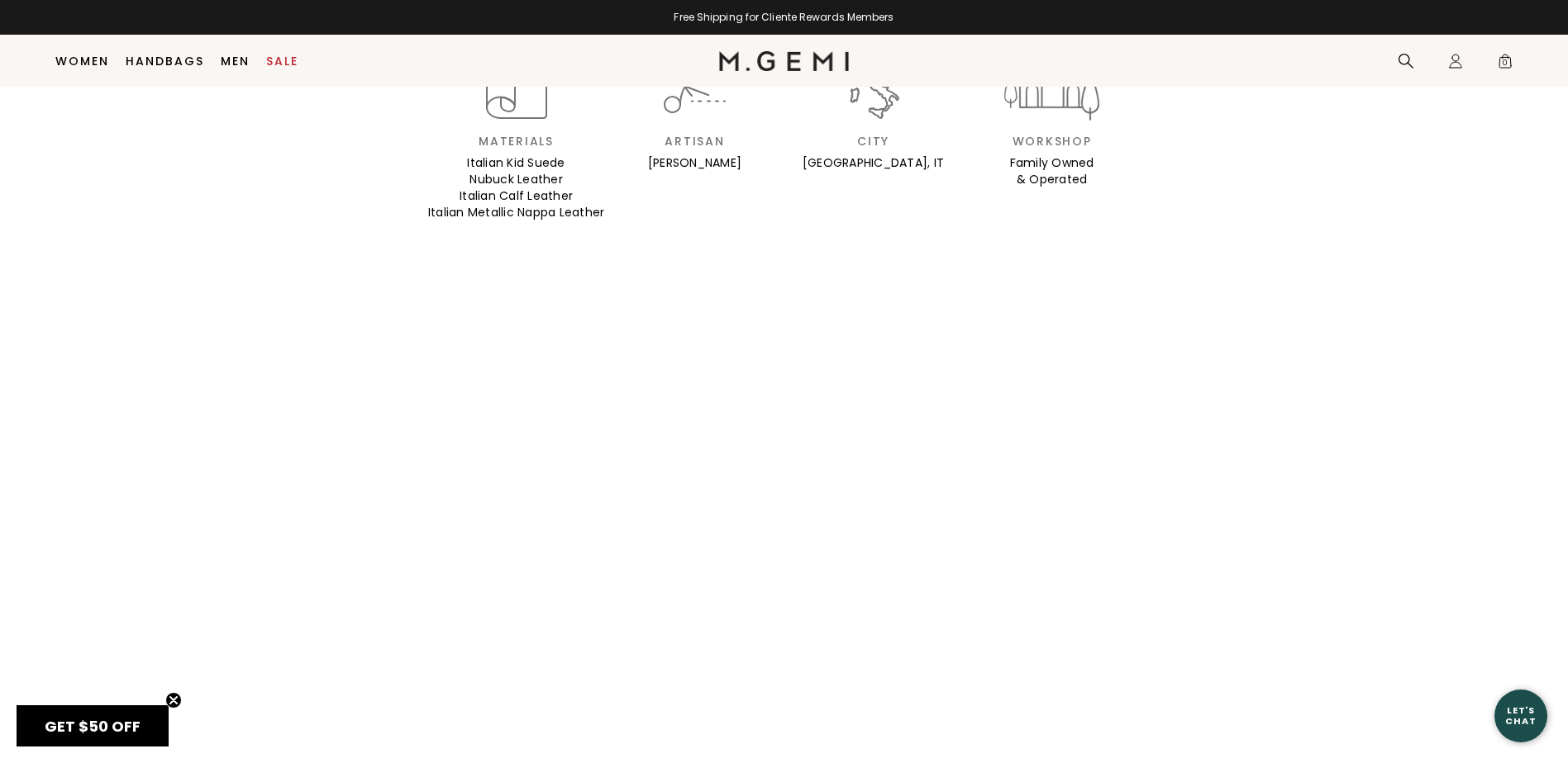
scroll to position [2113, 0]
